Goal: Use online tool/utility: Utilize a website feature to perform a specific function

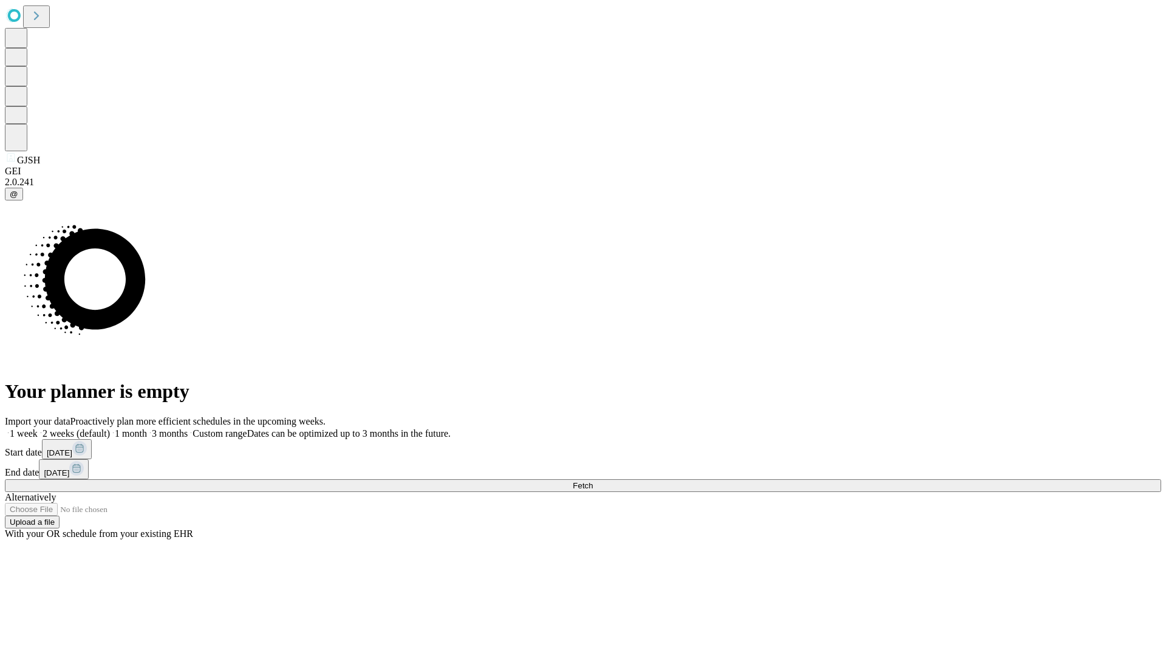
click at [593, 481] on span "Fetch" at bounding box center [583, 485] width 20 height 9
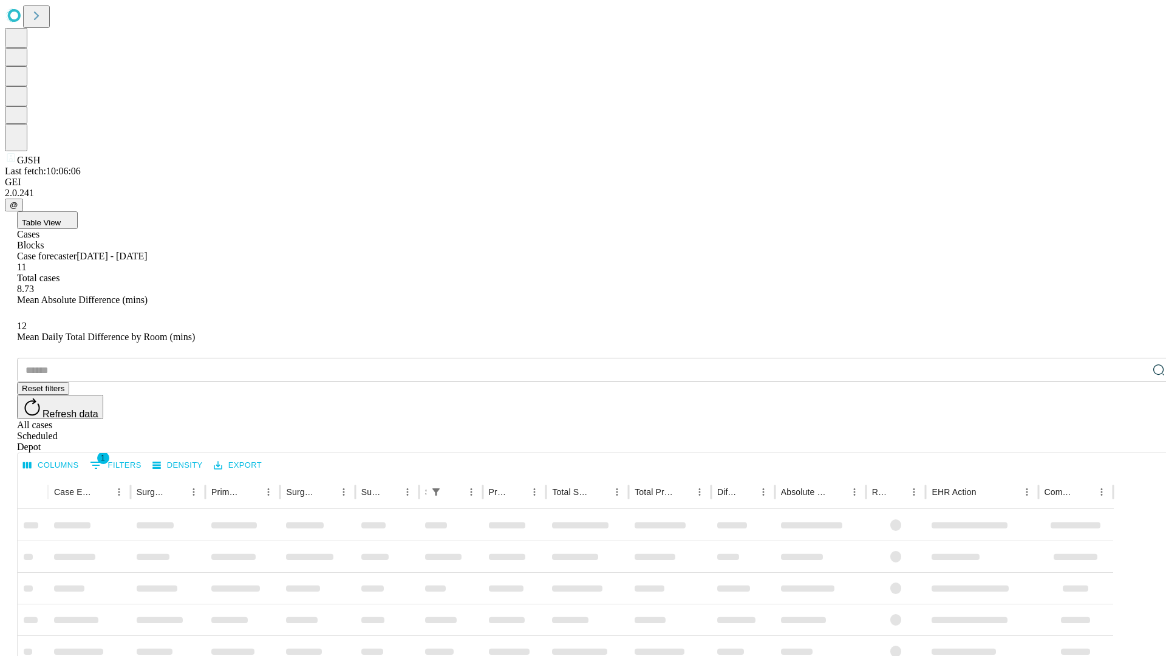
click at [61, 218] on span "Table View" at bounding box center [41, 222] width 39 height 9
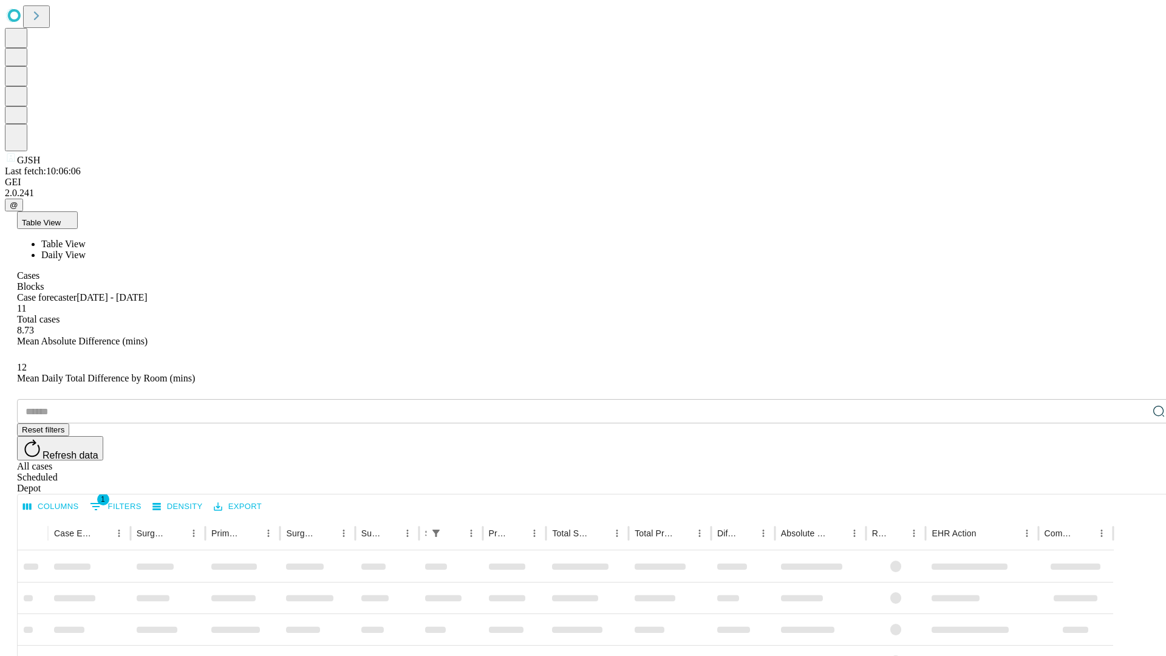
click at [86, 250] on span "Daily View" at bounding box center [63, 255] width 44 height 10
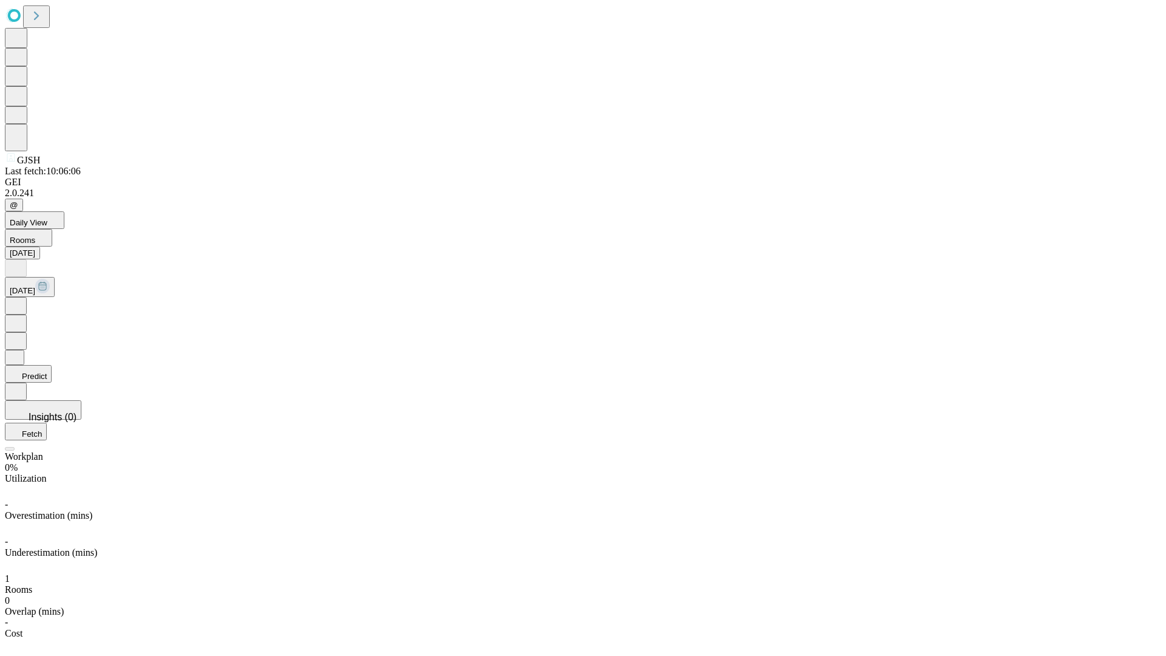
click at [52, 365] on button "Predict" at bounding box center [28, 374] width 47 height 18
